Goal: Find specific page/section: Find specific page/section

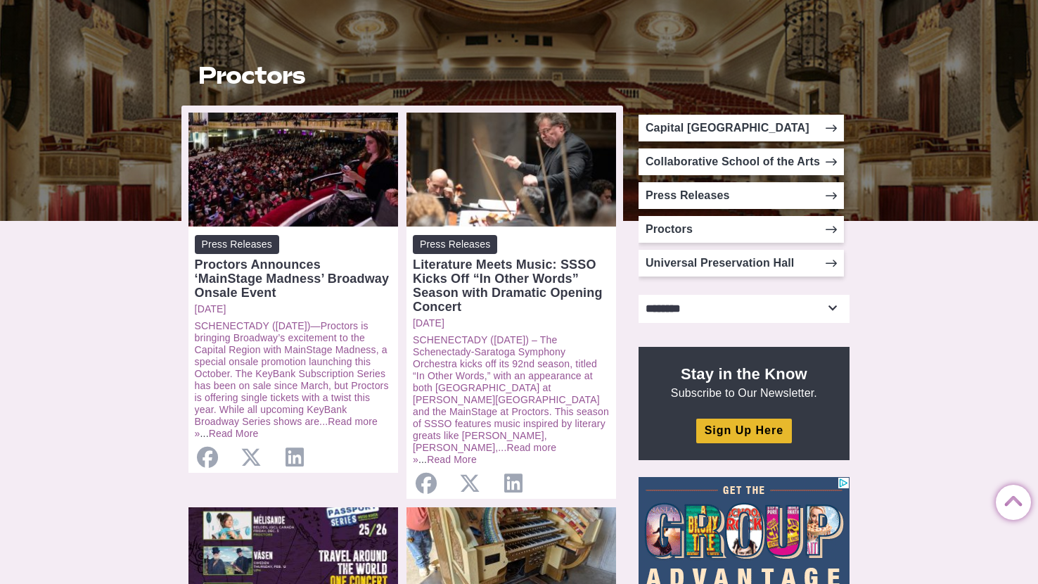
scroll to position [241, 0]
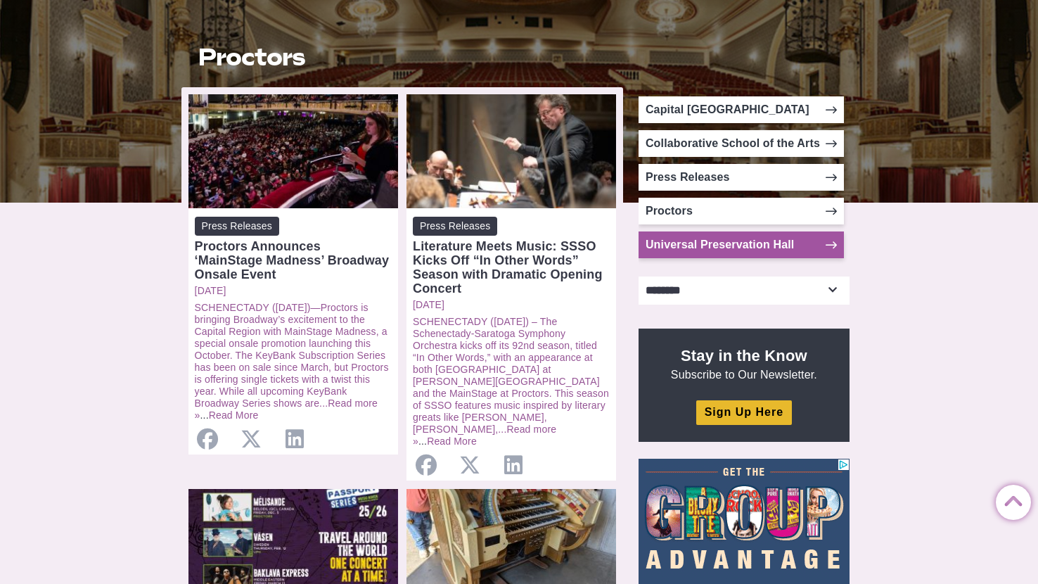
click at [710, 244] on link "Universal Preservation Hall" at bounding box center [741, 244] width 205 height 27
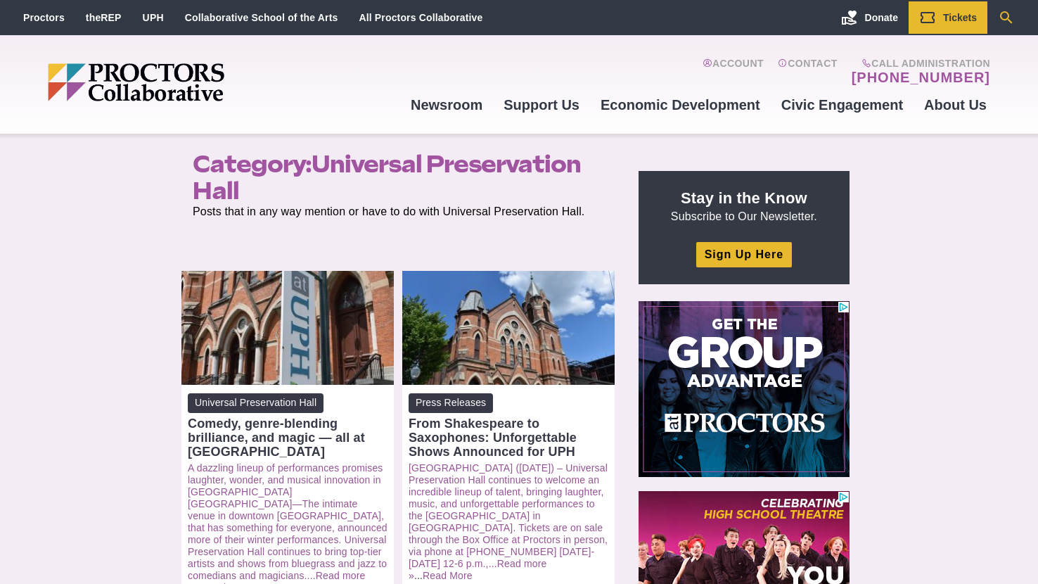
click at [1002, 14] on icon "Search" at bounding box center [1006, 17] width 17 height 17
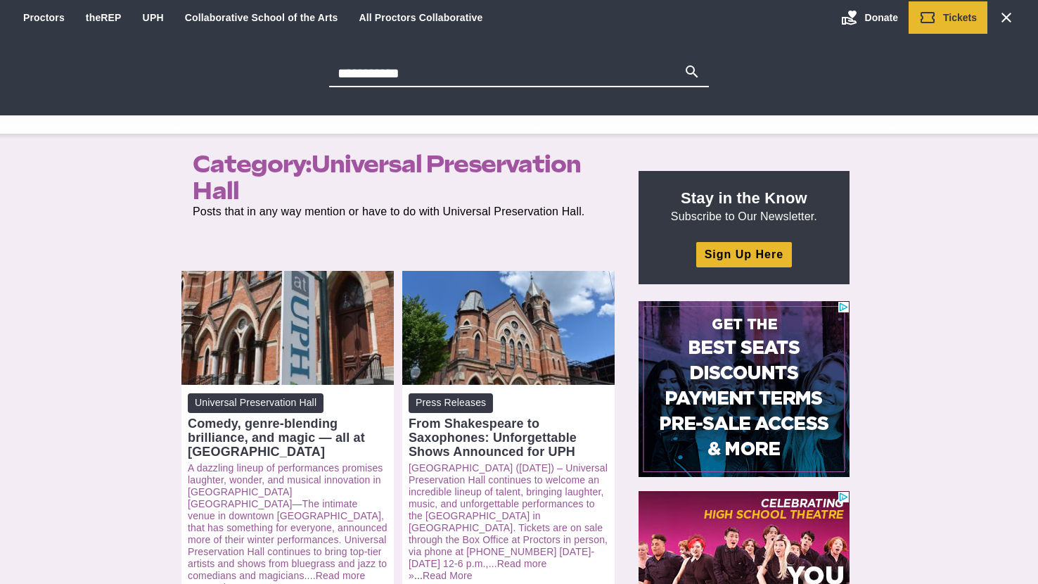
type input "**********"
click at [696, 75] on icon "Main site navigation and header" at bounding box center [692, 71] width 13 height 13
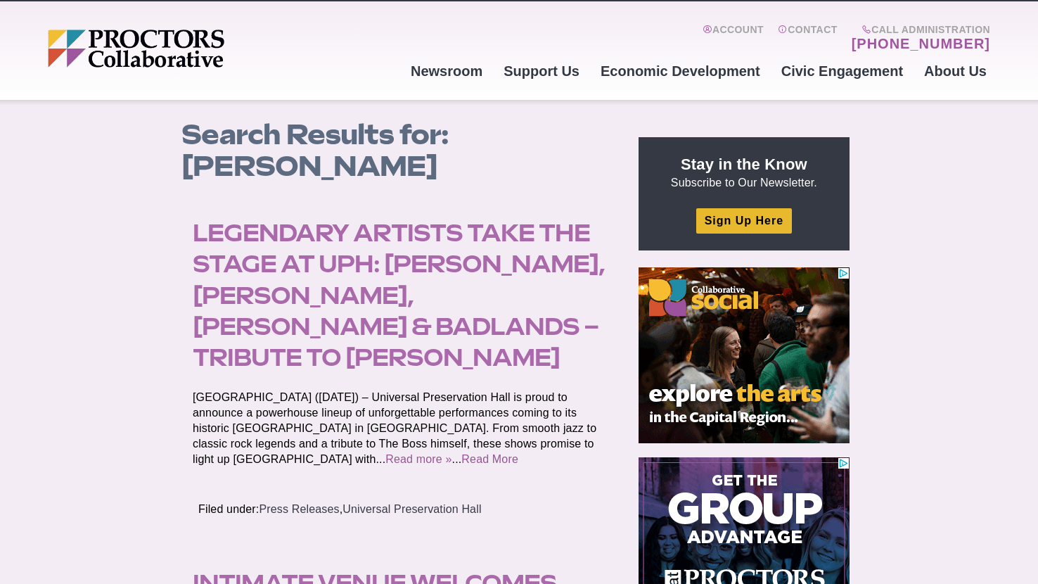
scroll to position [38, 0]
